Goal: Task Accomplishment & Management: Use online tool/utility

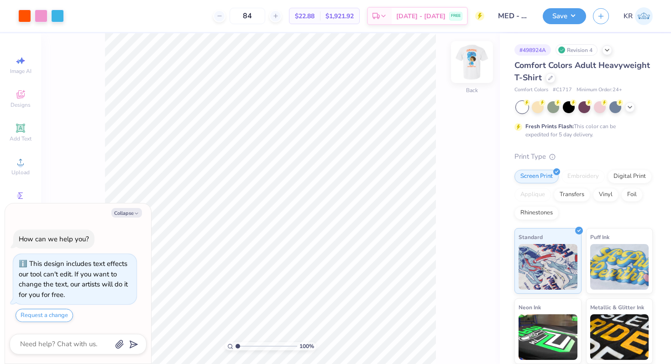
click at [475, 80] on div at bounding box center [472, 62] width 42 height 42
click at [469, 80] on div "Front" at bounding box center [472, 68] width 21 height 32
type textarea "x"
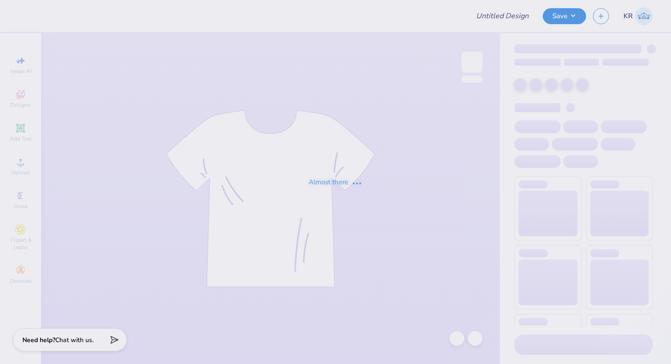
type input "MED - Kids Tech University (philo)"
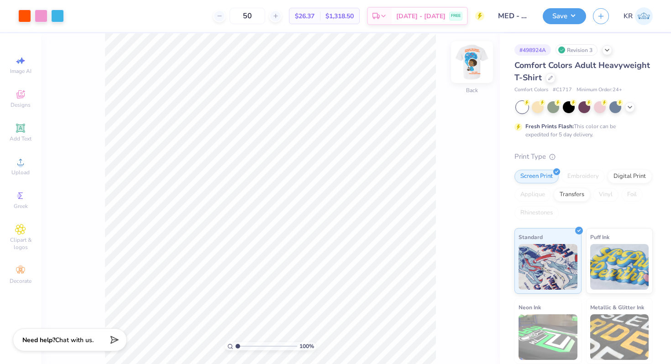
click at [472, 80] on div at bounding box center [472, 62] width 42 height 42
type input "1.49"
click at [241, 346] on input "range" at bounding box center [267, 347] width 62 height 8
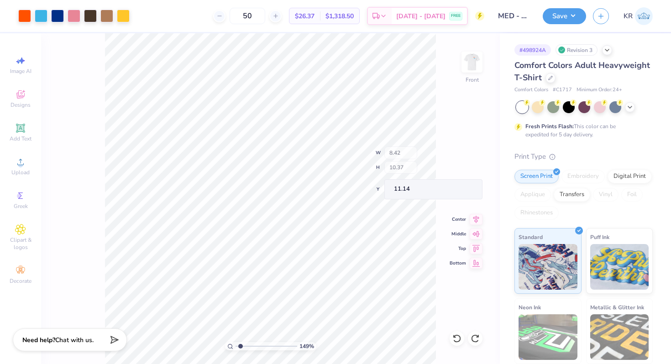
type input "11.14"
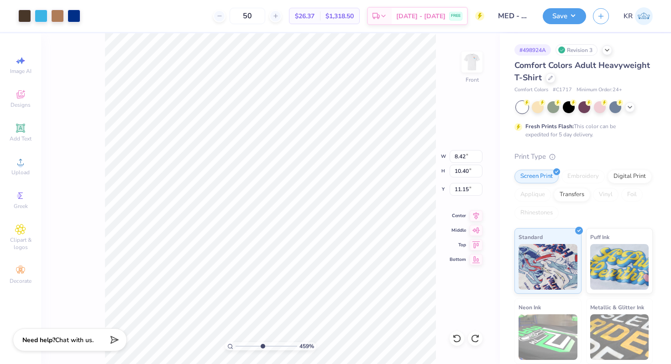
drag, startPoint x: 241, startPoint y: 348, endPoint x: 265, endPoint y: 348, distance: 24.7
type input "5.58"
click at [265, 348] on input "range" at bounding box center [267, 347] width 62 height 8
type input "11.30"
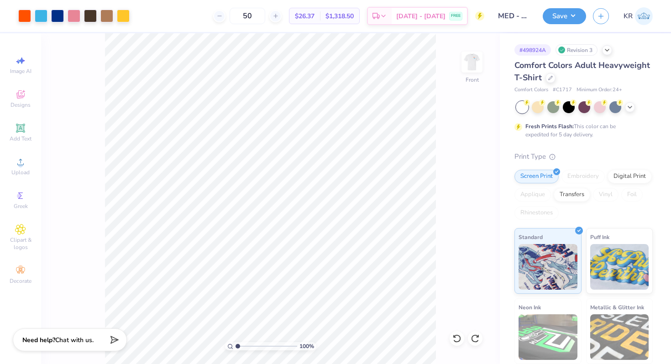
drag, startPoint x: 264, startPoint y: 347, endPoint x: 230, endPoint y: 346, distance: 33.8
type input "1"
click at [236, 346] on input "range" at bounding box center [267, 347] width 62 height 8
click at [472, 76] on img at bounding box center [472, 62] width 37 height 37
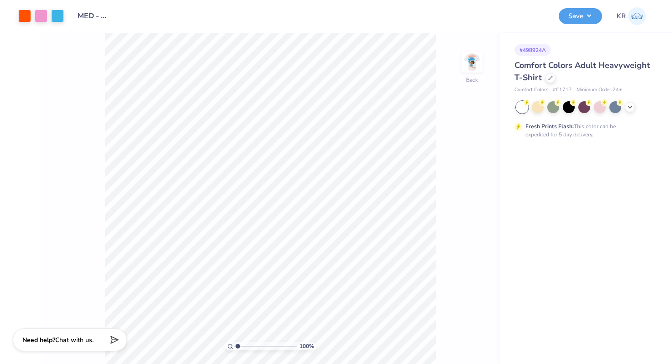
click at [473, 81] on div "Back" at bounding box center [472, 68] width 21 height 32
click at [629, 108] on icon at bounding box center [630, 106] width 7 height 7
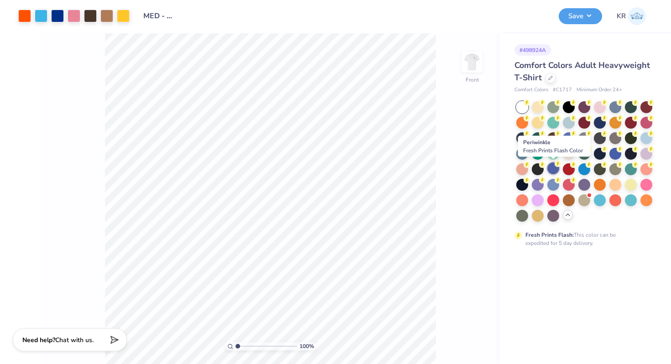
click at [552, 168] on div at bounding box center [554, 169] width 12 height 12
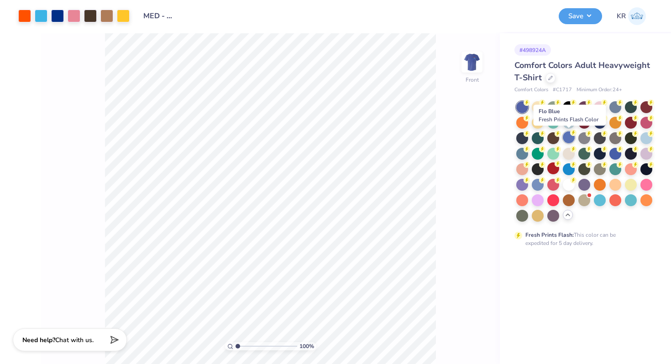
click at [571, 141] on div at bounding box center [569, 138] width 12 height 12
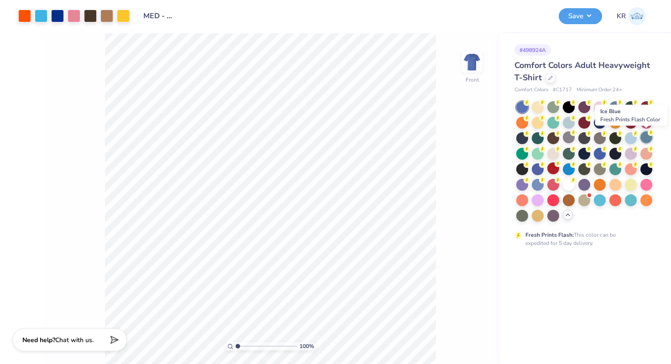
click at [647, 138] on div at bounding box center [647, 138] width 12 height 12
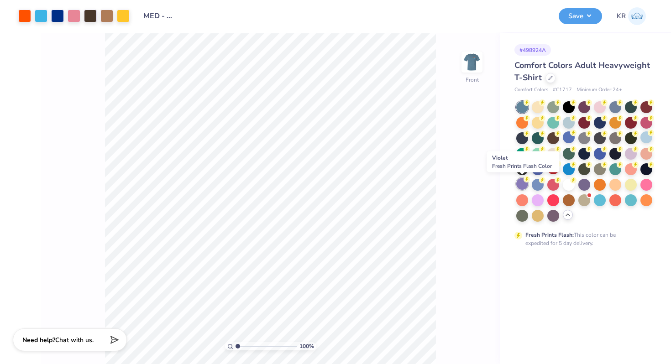
click at [521, 187] on div at bounding box center [523, 184] width 12 height 12
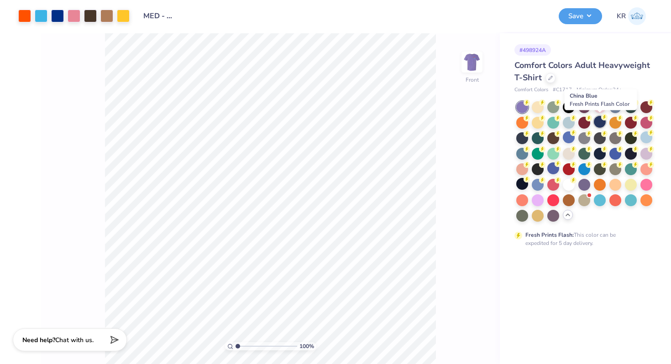
click at [601, 123] on div at bounding box center [600, 122] width 12 height 12
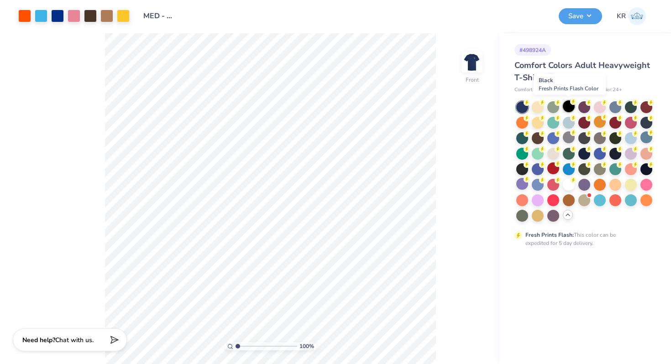
click at [568, 107] on div at bounding box center [569, 106] width 12 height 12
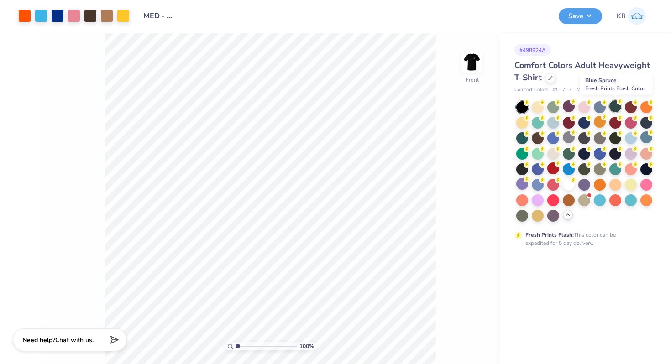
click at [614, 109] on div at bounding box center [616, 106] width 12 height 12
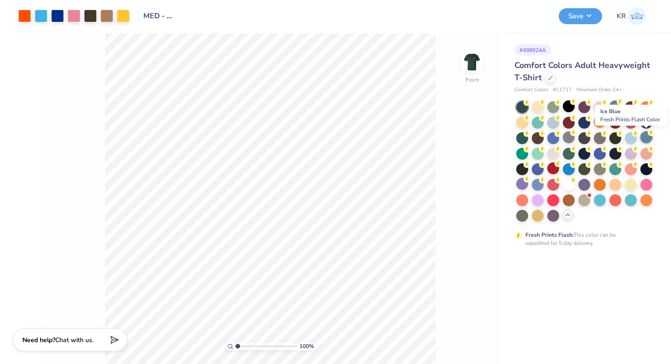
click at [644, 138] on div at bounding box center [647, 138] width 12 height 12
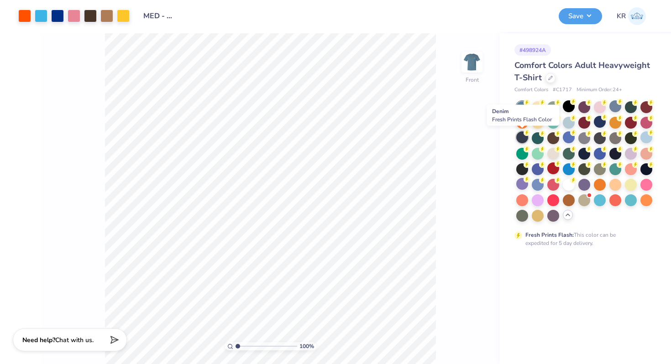
click at [526, 138] on div at bounding box center [523, 138] width 12 height 12
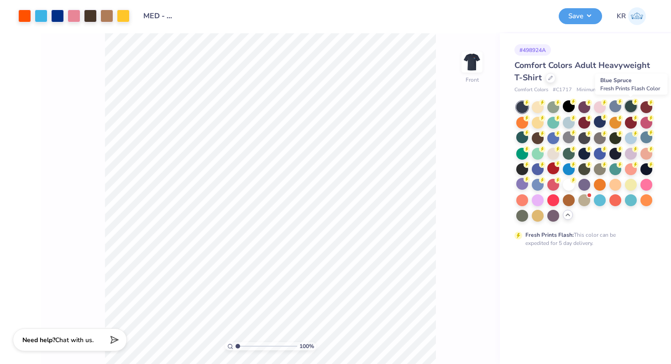
click at [630, 111] on div at bounding box center [631, 106] width 12 height 12
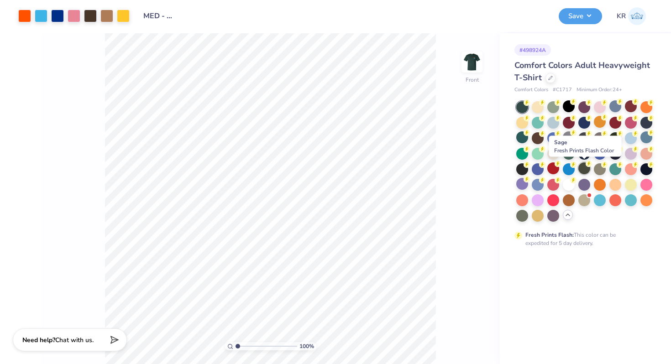
click at [586, 172] on div at bounding box center [585, 169] width 12 height 12
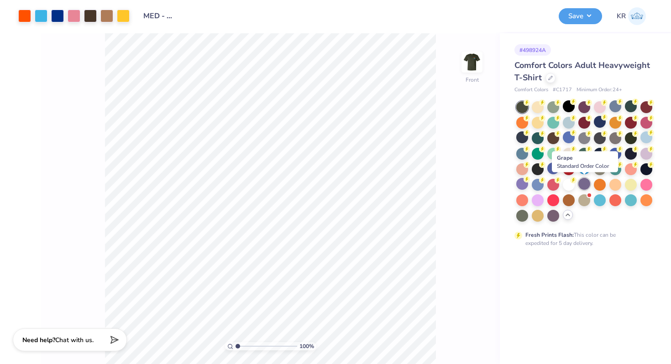
click at [585, 183] on div at bounding box center [585, 184] width 12 height 12
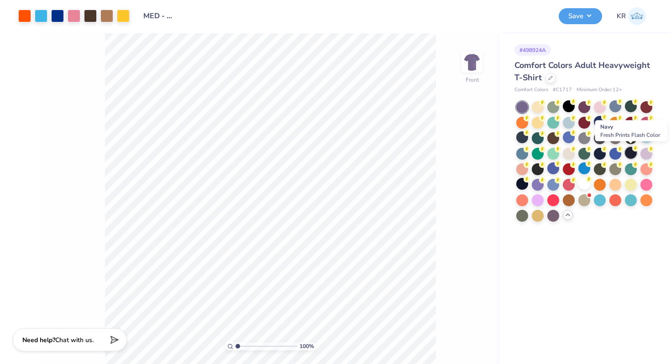
click at [629, 155] on div at bounding box center [631, 153] width 12 height 12
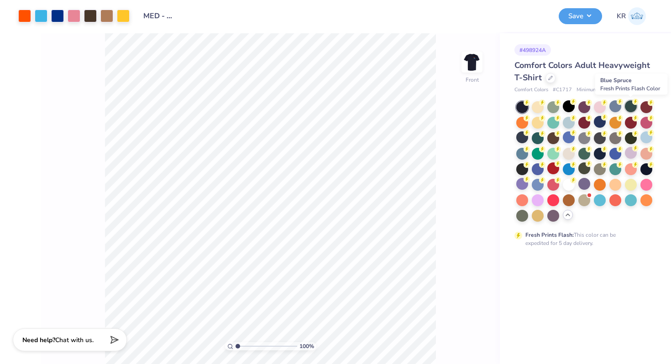
click at [629, 109] on div at bounding box center [631, 106] width 12 height 12
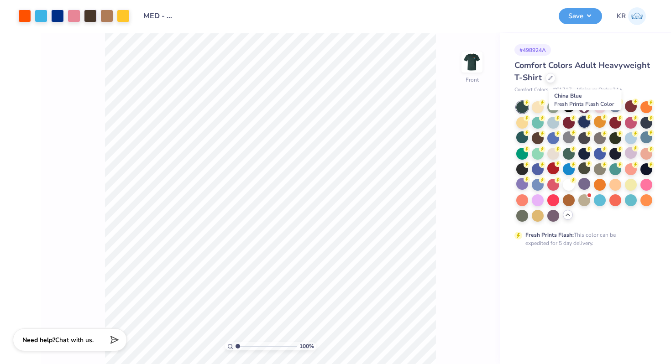
click at [583, 121] on div at bounding box center [585, 122] width 12 height 12
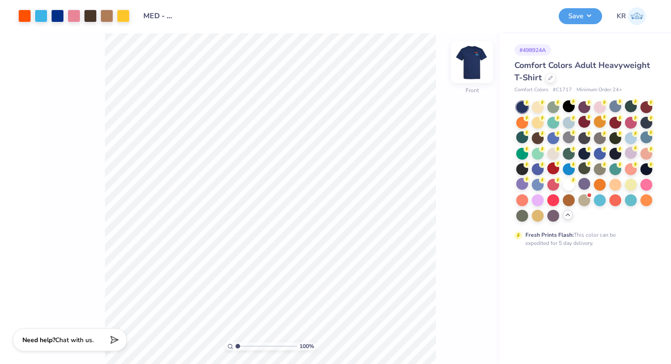
click at [474, 81] on div "Front" at bounding box center [472, 68] width 21 height 32
click at [474, 73] on div at bounding box center [472, 62] width 21 height 21
